Goal: Transaction & Acquisition: Book appointment/travel/reservation

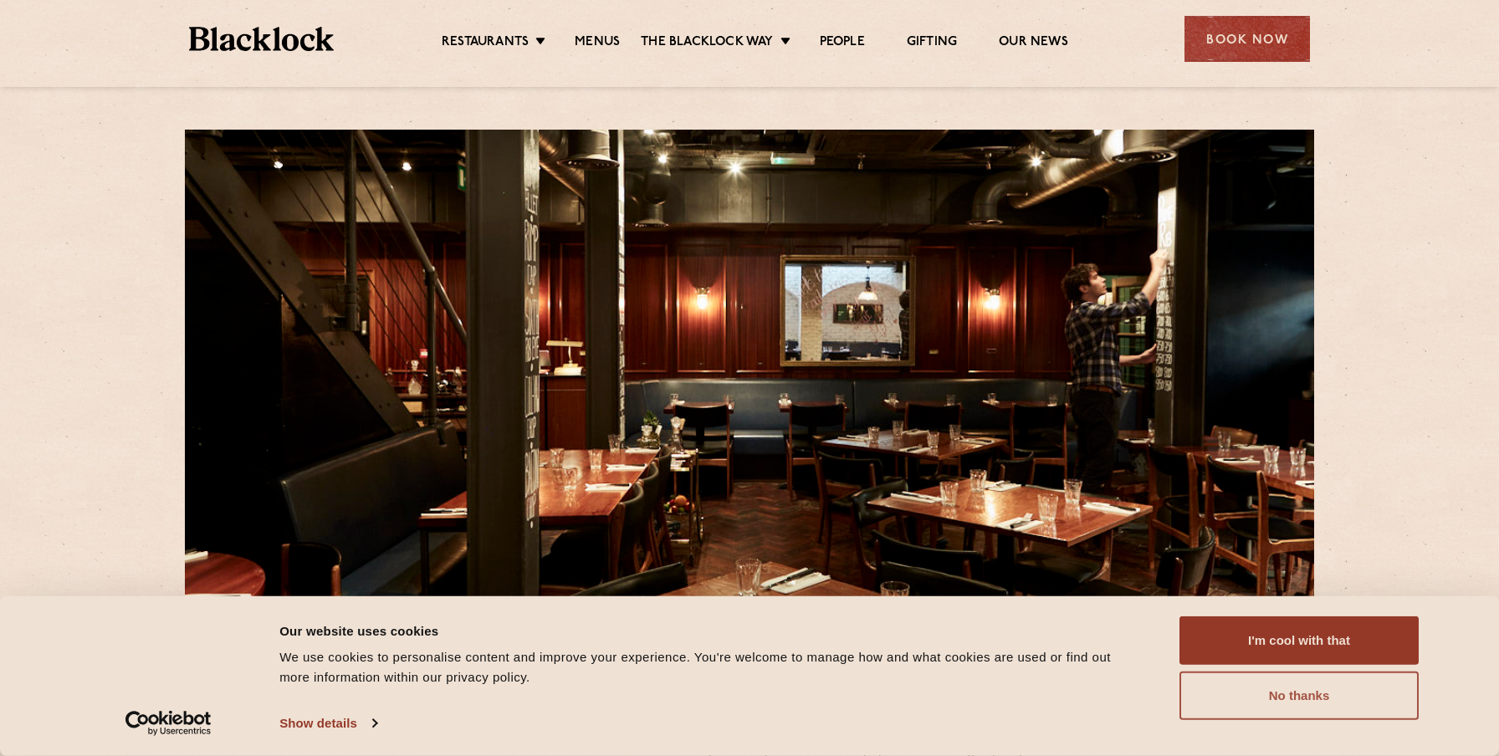
click at [1319, 702] on button "No thanks" at bounding box center [1298, 695] width 239 height 49
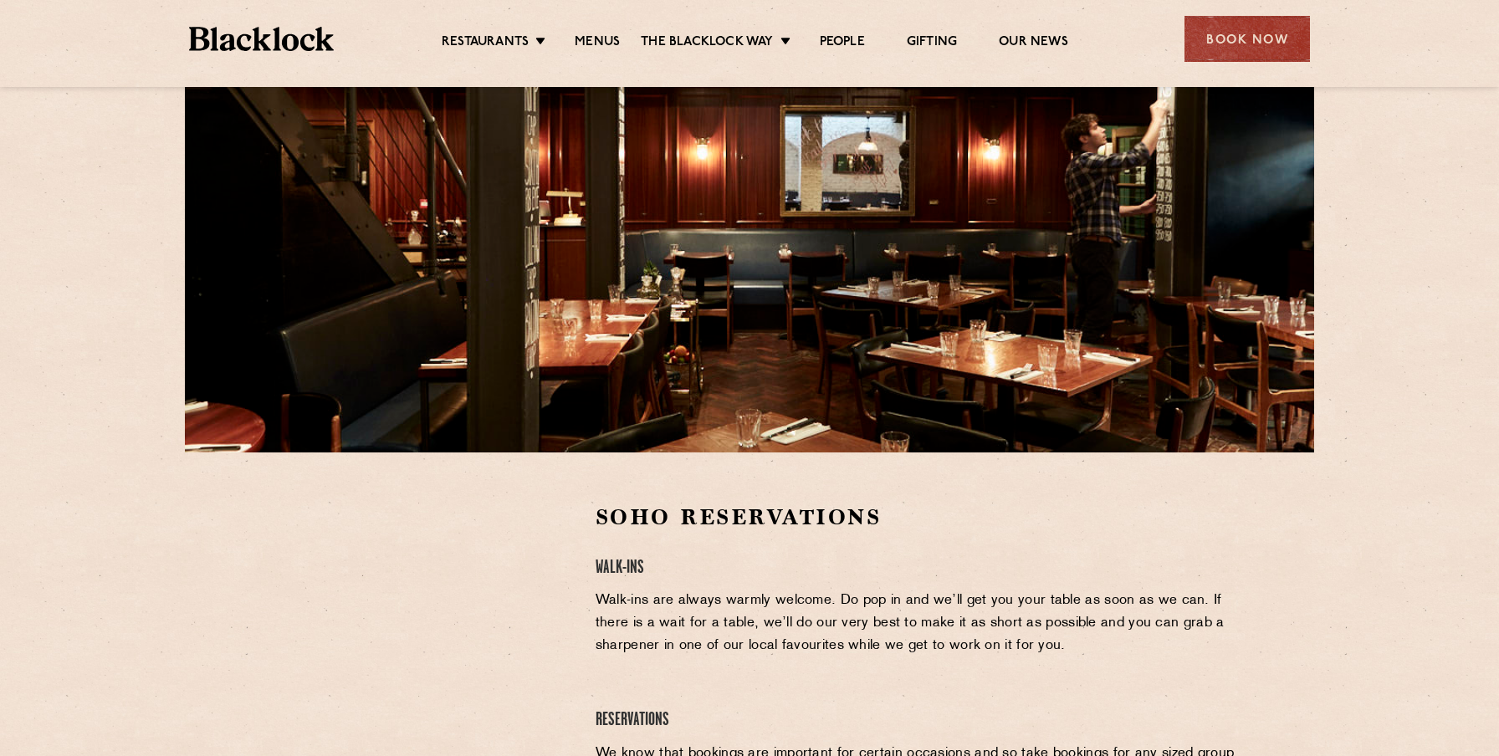
scroll to position [154, 0]
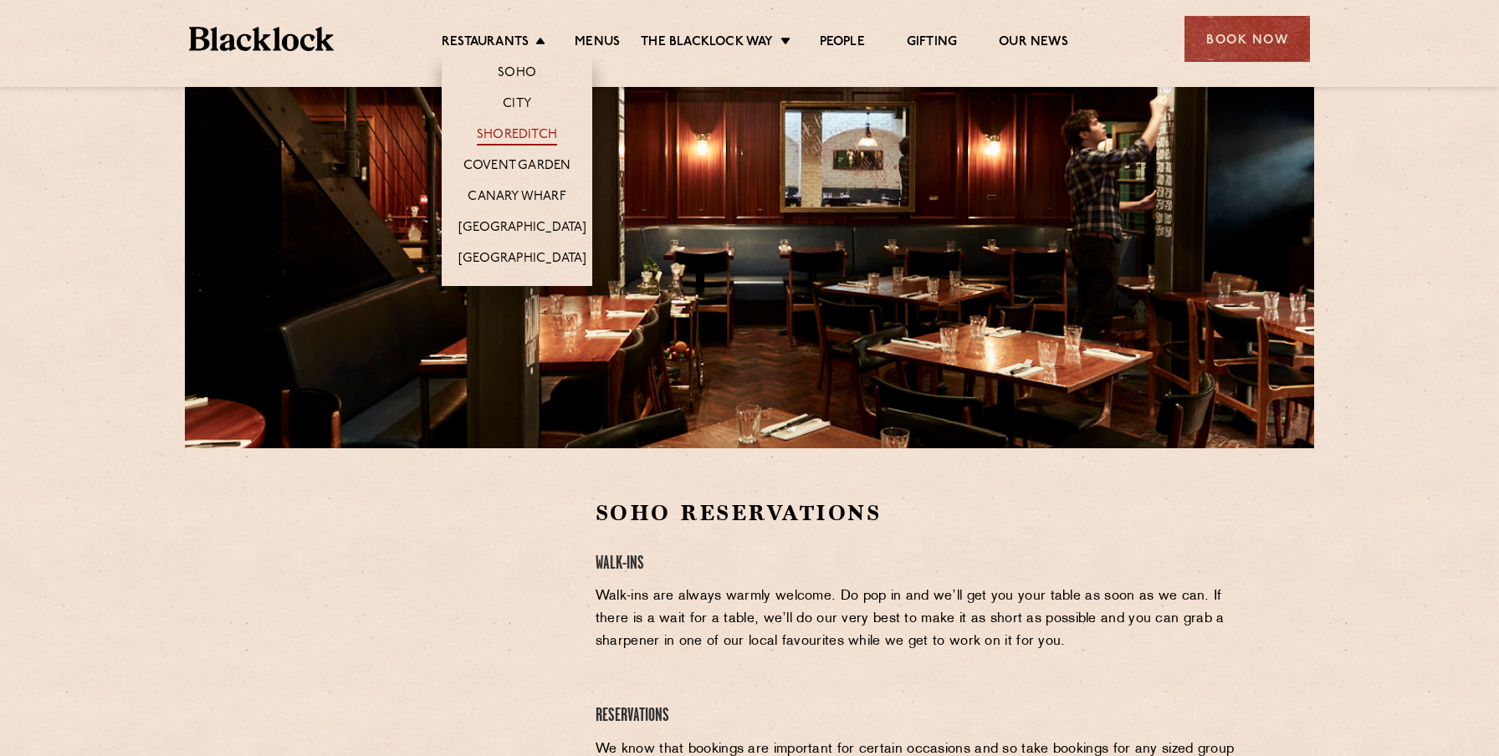
click at [508, 137] on link "Shoreditch" at bounding box center [517, 136] width 80 height 18
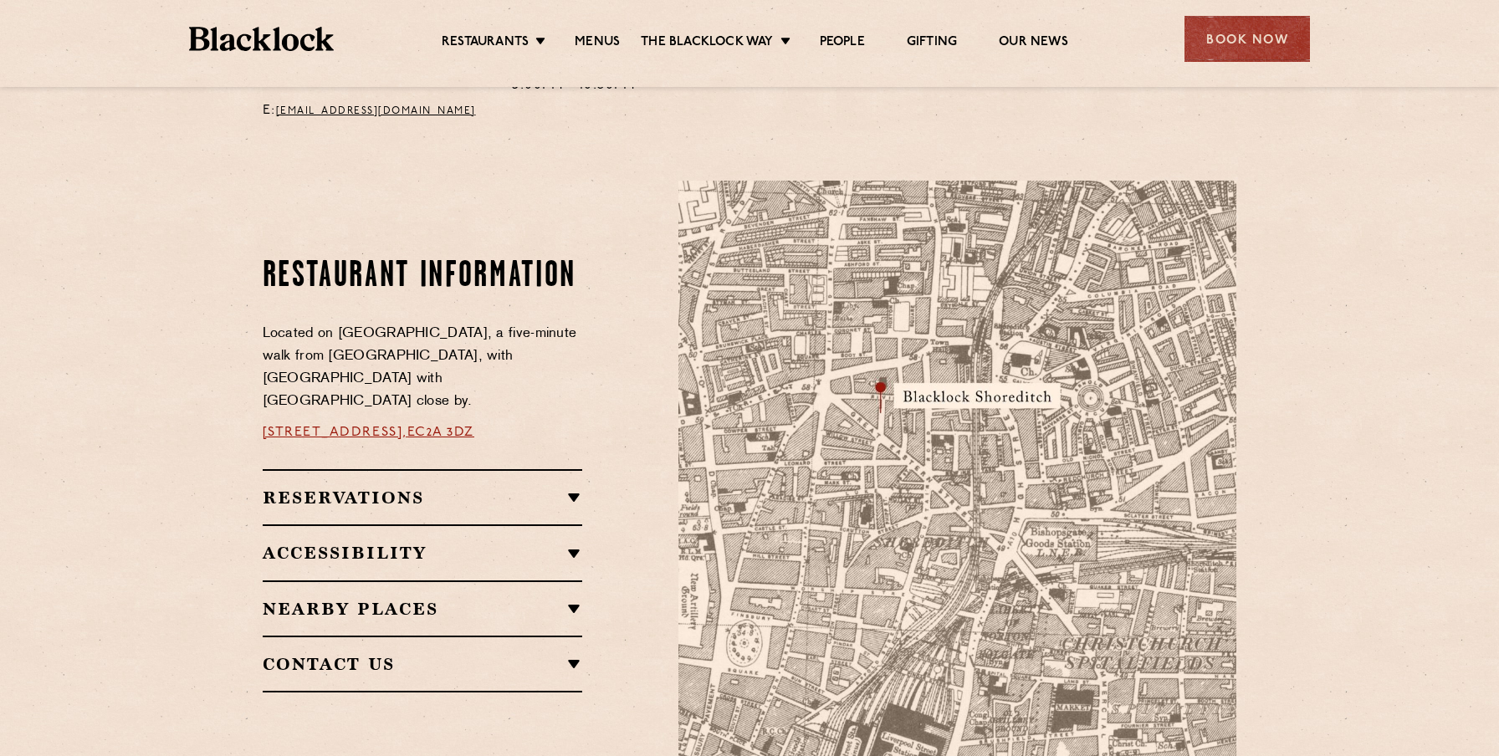
scroll to position [804, 0]
click at [578, 487] on h2 "Reservations" at bounding box center [423, 497] width 320 height 20
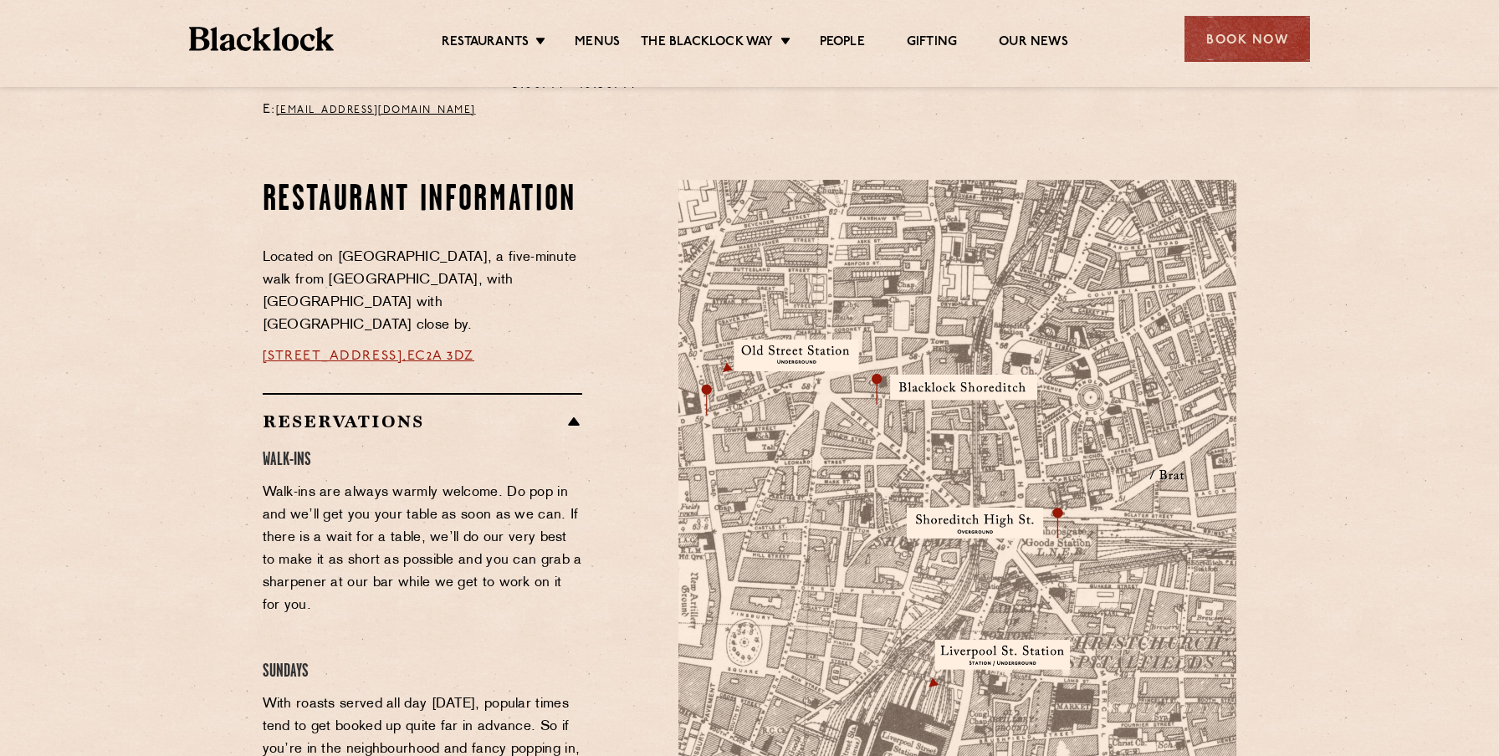
click at [574, 411] on h2 "Reservations" at bounding box center [423, 421] width 320 height 20
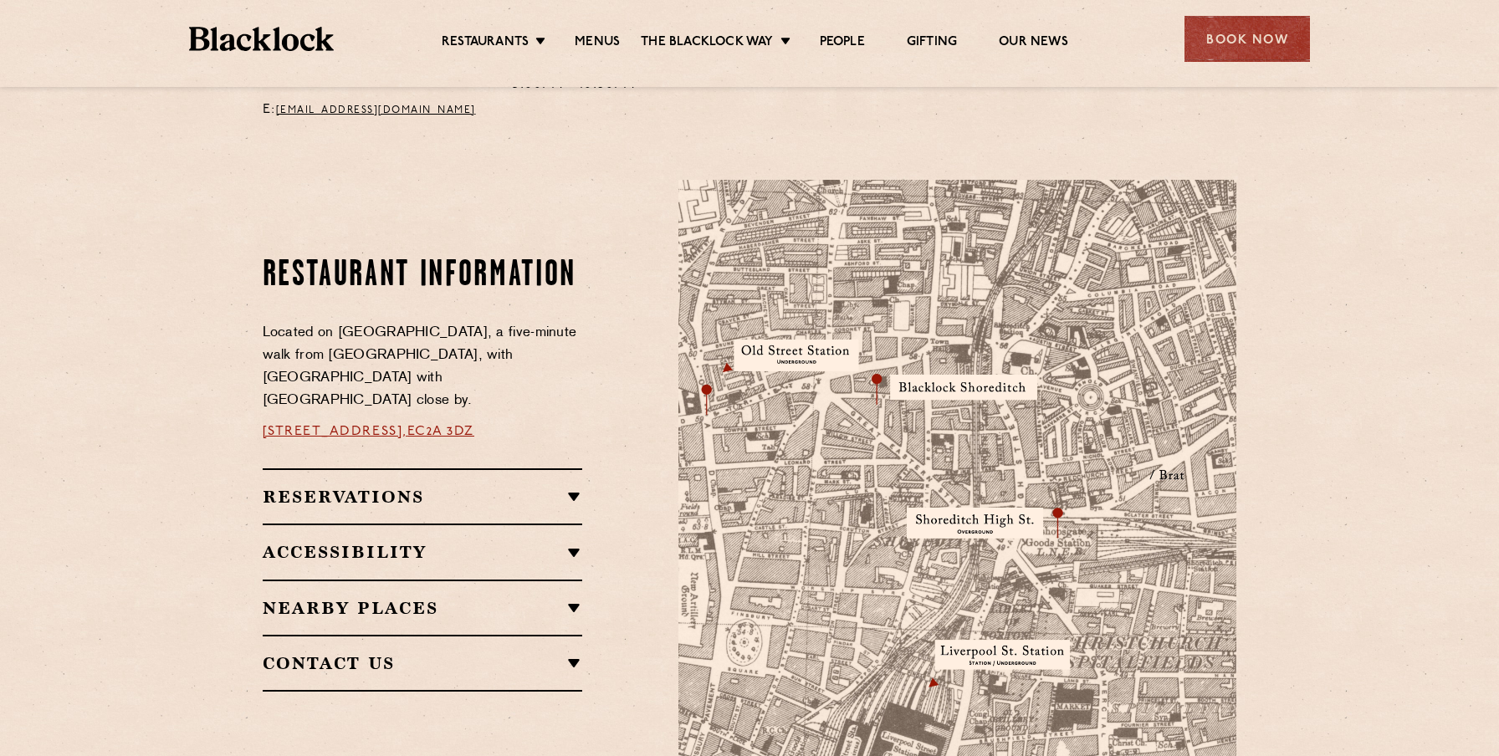
click at [559, 495] on h2 "Reservations" at bounding box center [423, 497] width 320 height 20
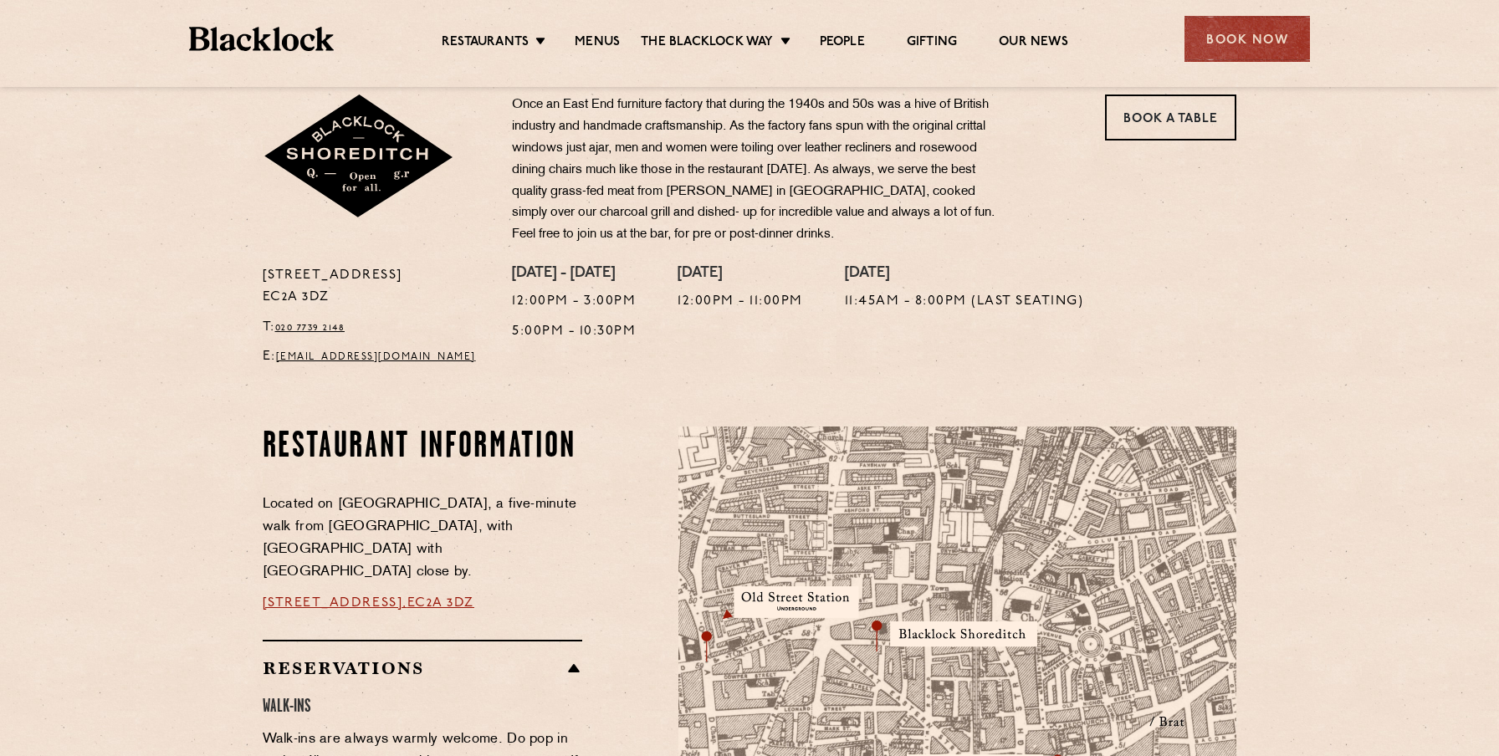
scroll to position [773, 0]
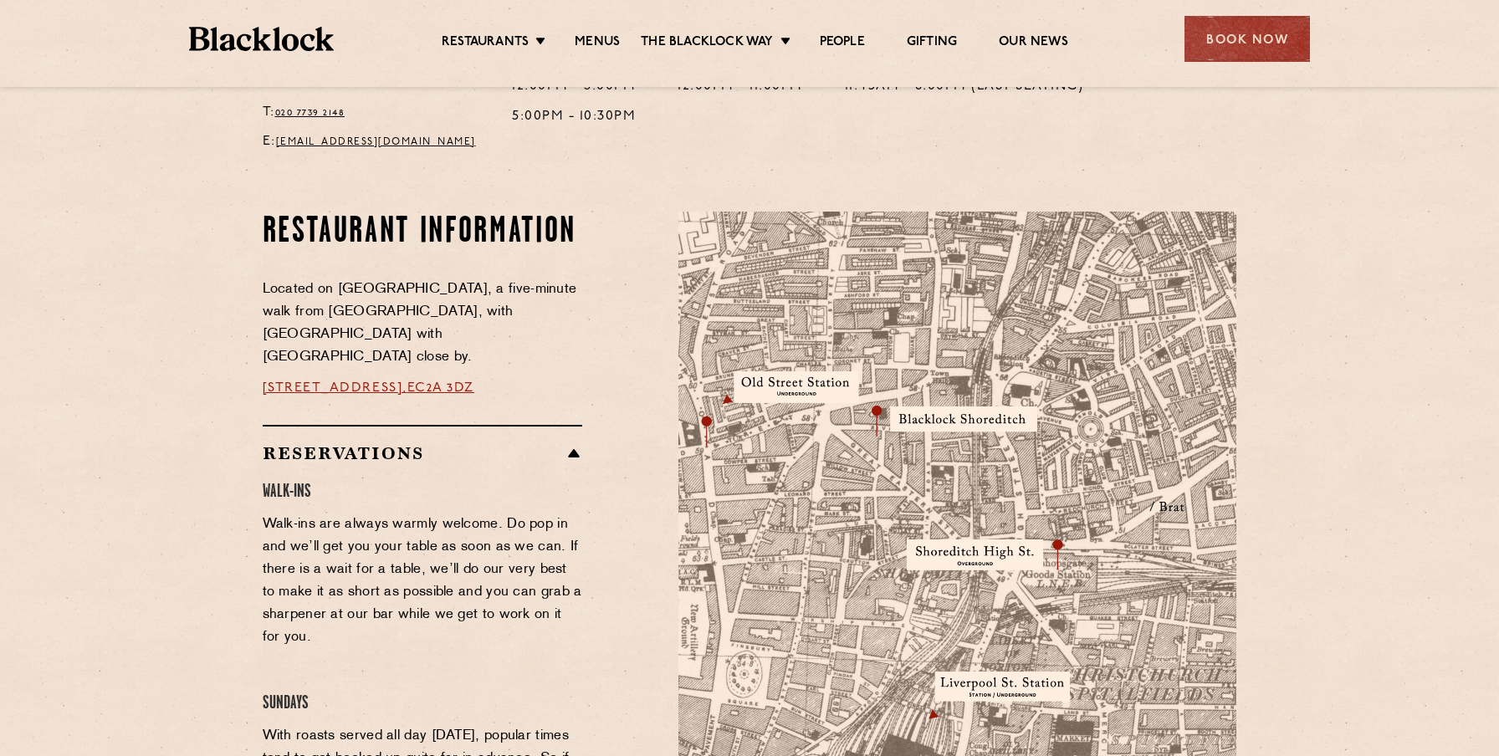
click at [547, 443] on h2 "Reservations" at bounding box center [423, 453] width 320 height 20
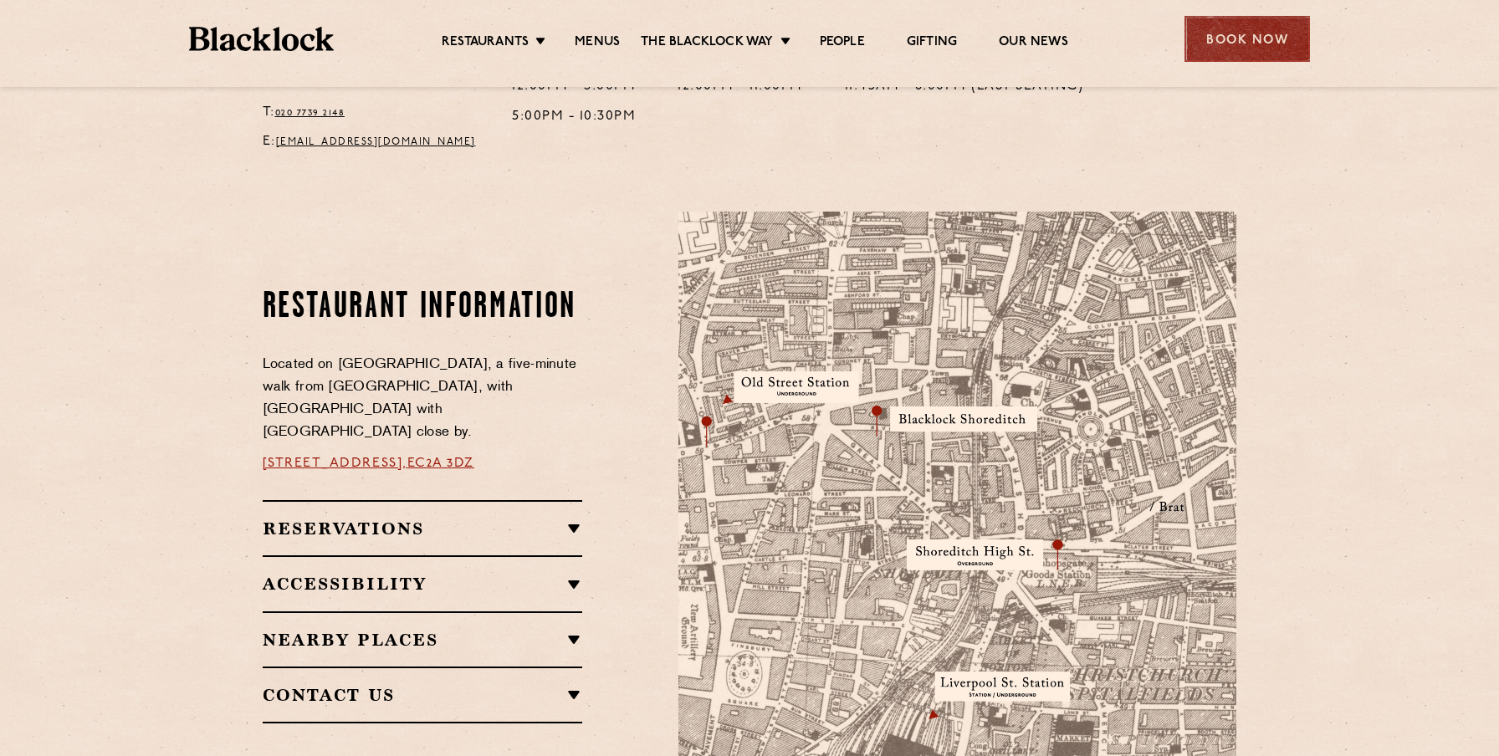
click at [1274, 37] on div "Book Now" at bounding box center [1246, 39] width 125 height 46
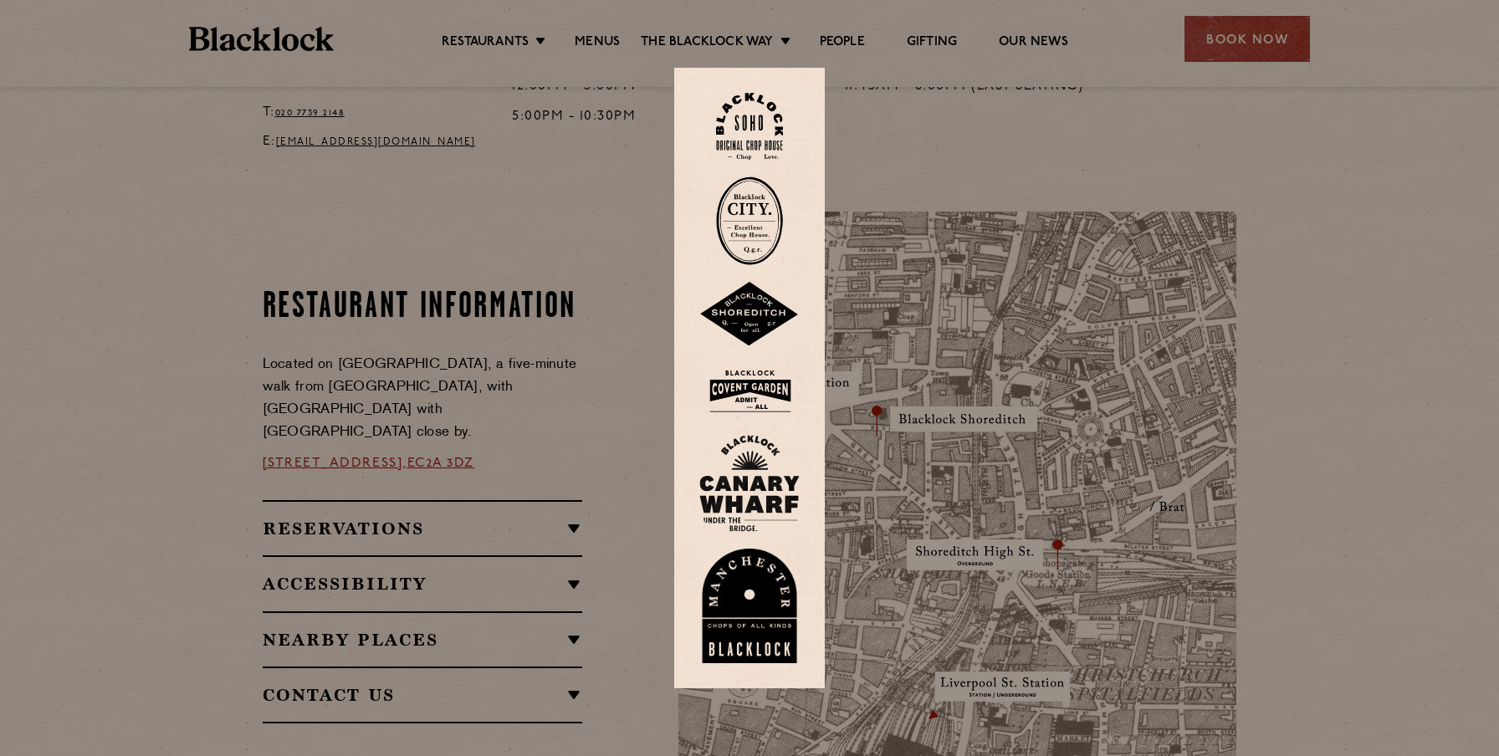
click at [752, 314] on img at bounding box center [749, 314] width 100 height 65
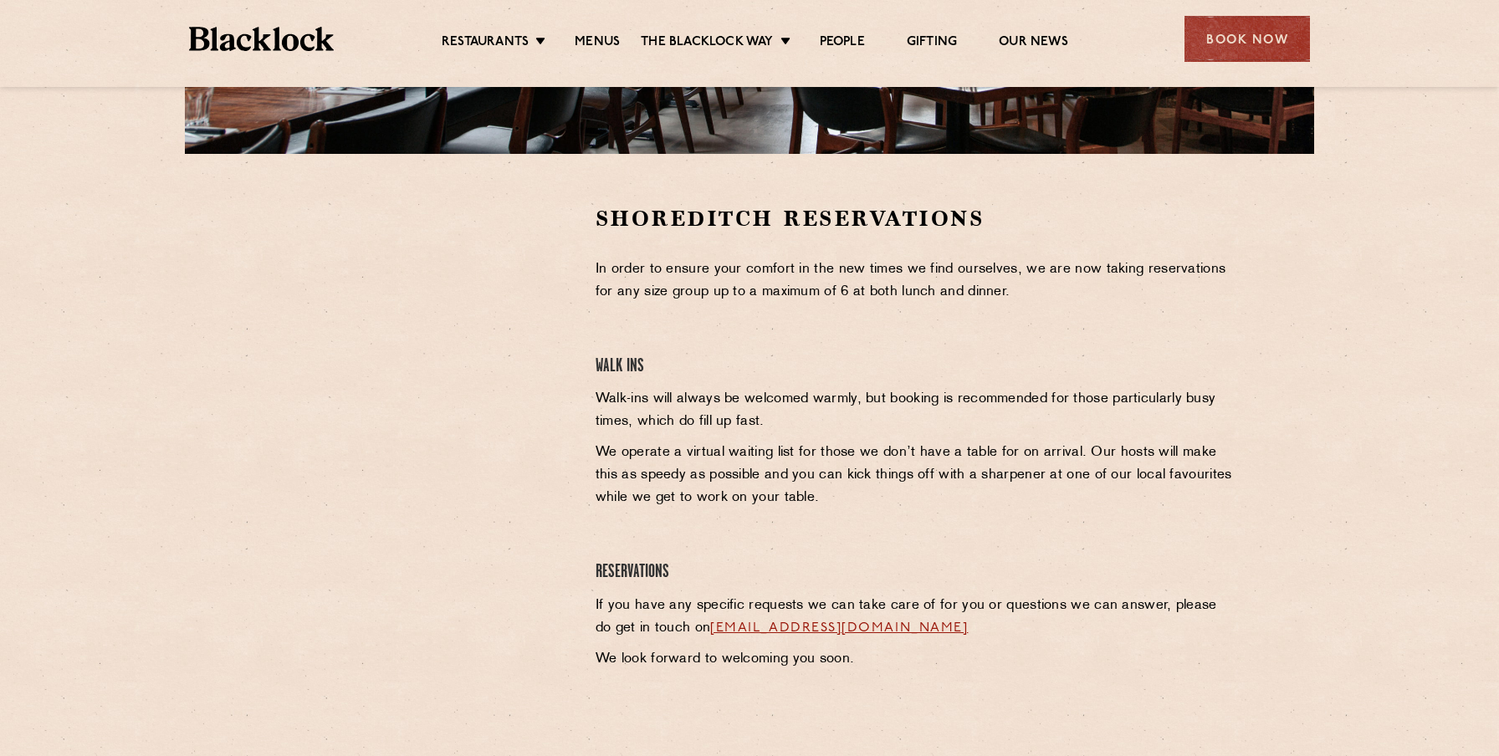
scroll to position [449, 0]
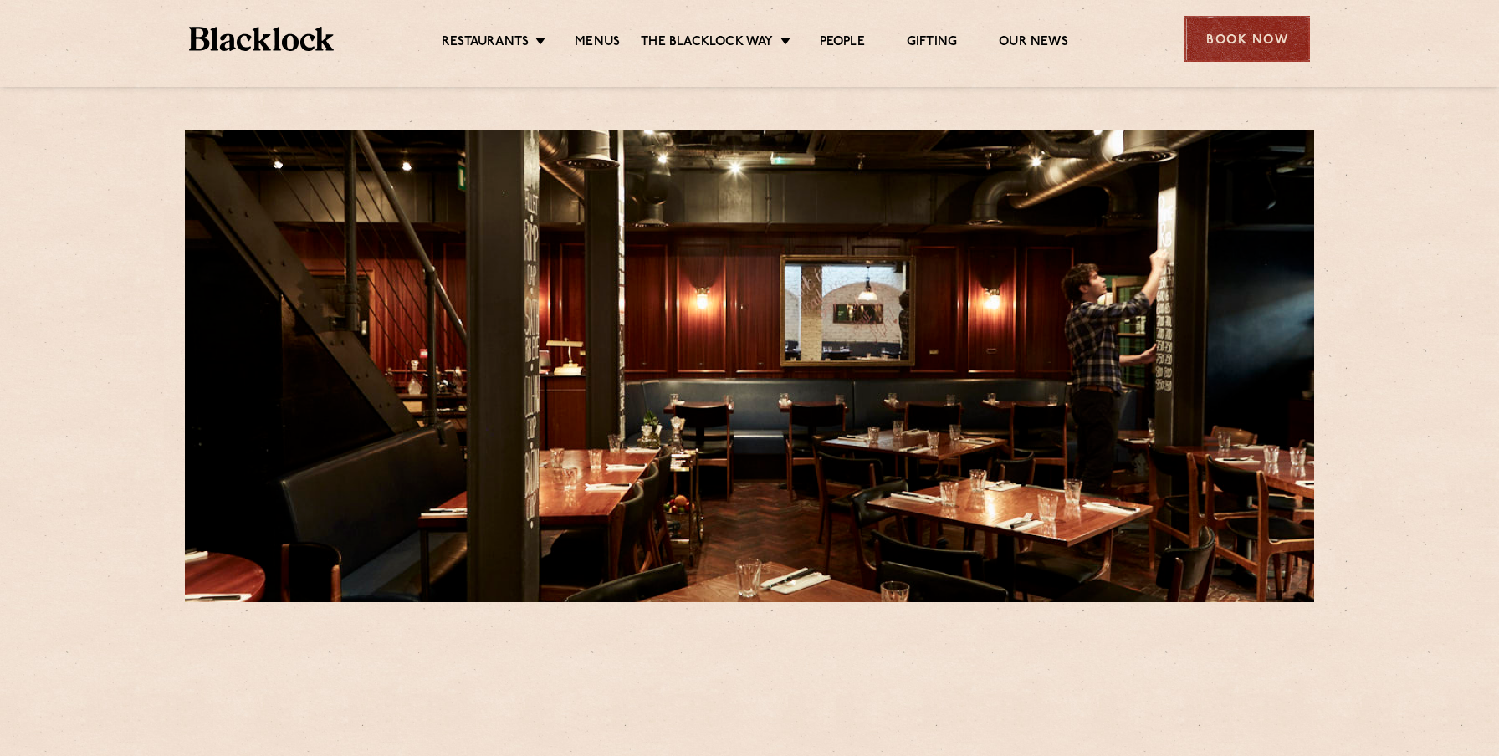
click at [1224, 30] on div "Book Now" at bounding box center [1246, 39] width 125 height 46
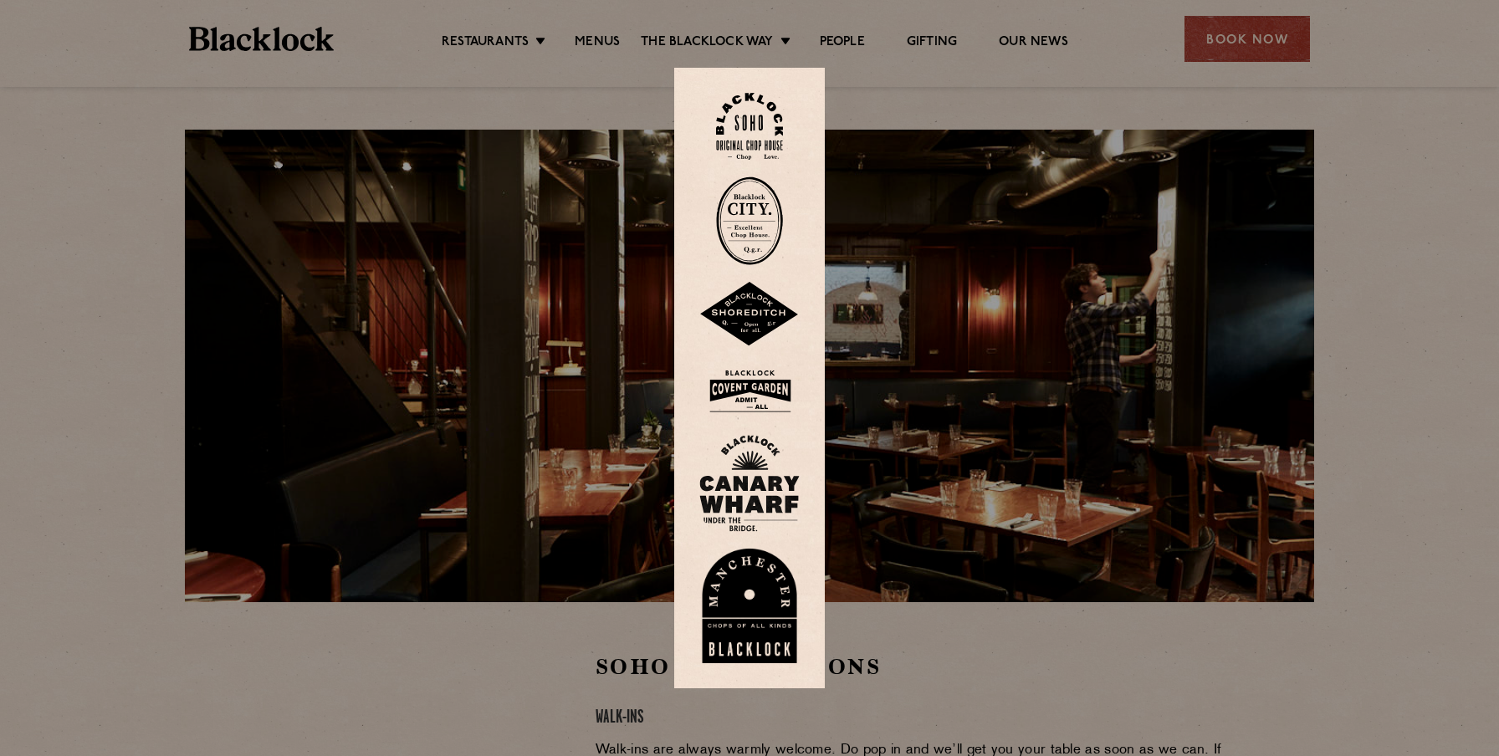
click at [784, 299] on img at bounding box center [749, 314] width 100 height 65
